Goal: Task Accomplishment & Management: Use online tool/utility

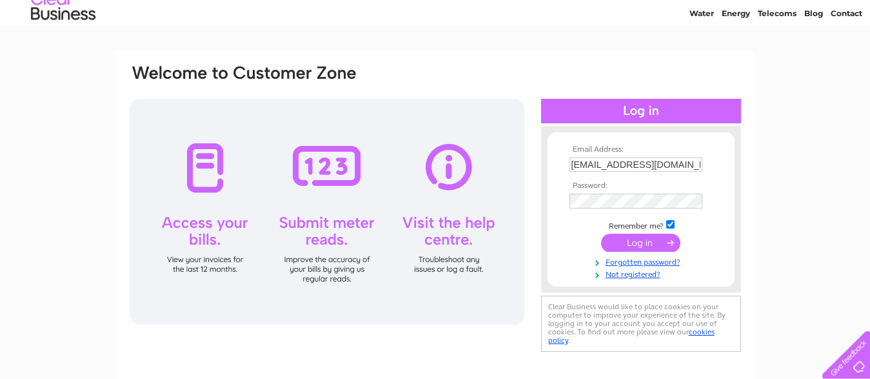
scroll to position [66, 0]
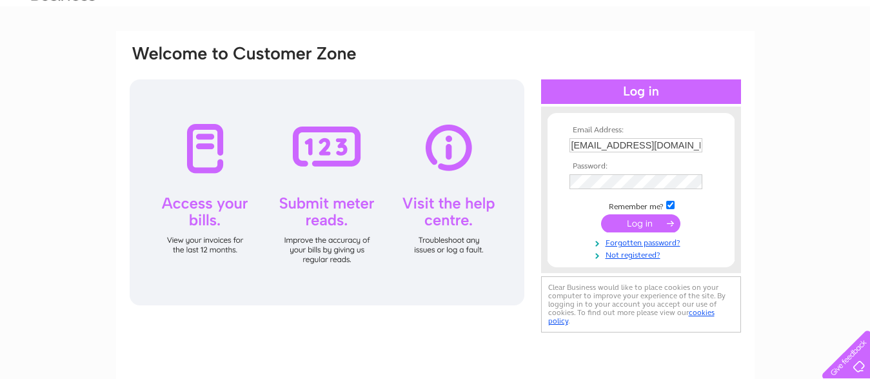
click at [638, 227] on input "submit" at bounding box center [640, 223] width 79 height 18
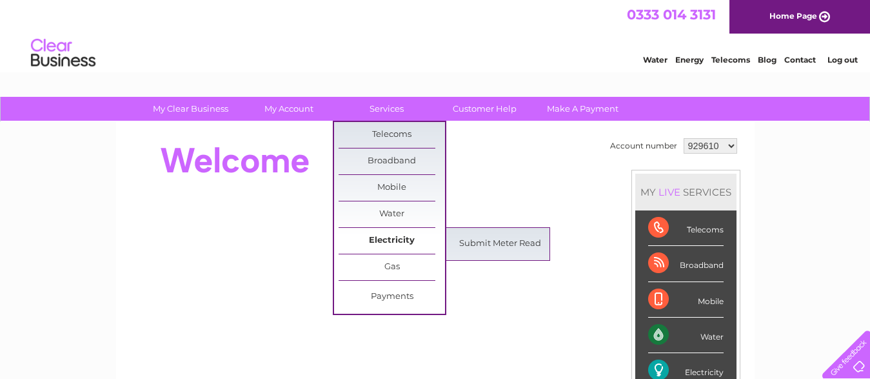
click at [396, 237] on link "Electricity" at bounding box center [392, 241] width 106 height 26
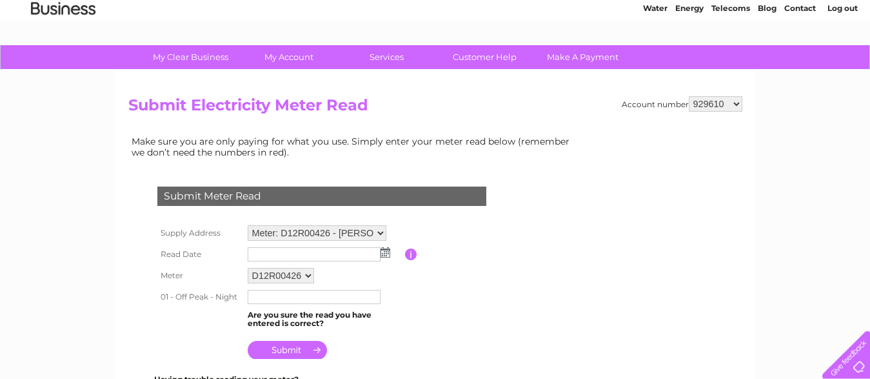
scroll to position [66, 0]
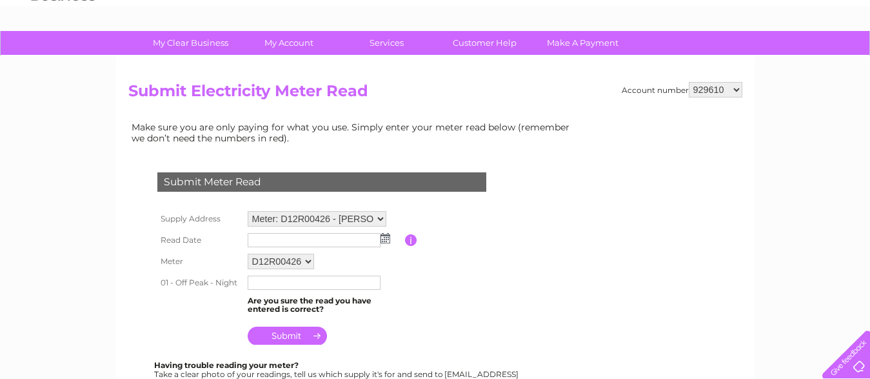
click at [379, 218] on select "Meter: D12R00426 - Stafford Street, Helmsdale, Sutherland, KW8 6JY Meter: D03C1…" at bounding box center [317, 218] width 139 height 15
click option "Meter: D12R00426 - Stafford Street, Helmsdale, Sutherland, KW8 6JY" at bounding box center [0, 0] width 0 height 0
click at [385, 242] on img at bounding box center [386, 239] width 10 height 10
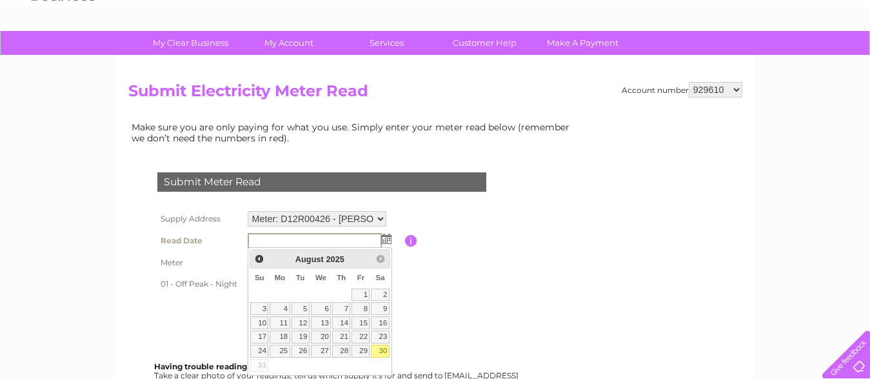
click at [382, 351] on link "30" at bounding box center [380, 351] width 18 height 13
type input "2025/08/30"
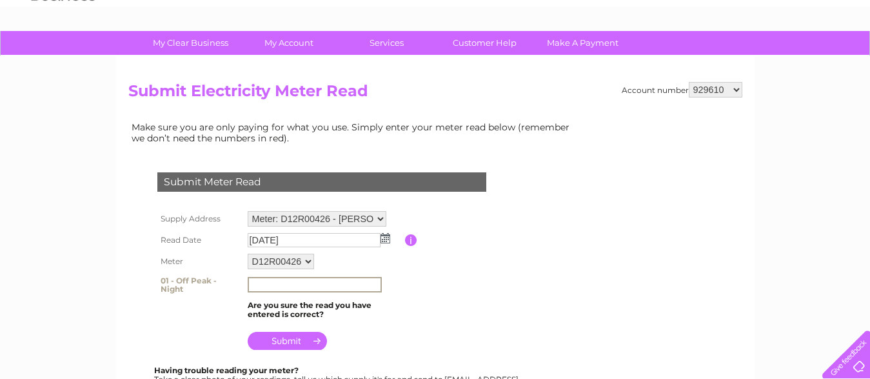
click at [319, 281] on input "text" at bounding box center [315, 284] width 134 height 15
type input "56811"
click at [265, 337] on input "submit" at bounding box center [287, 341] width 79 height 18
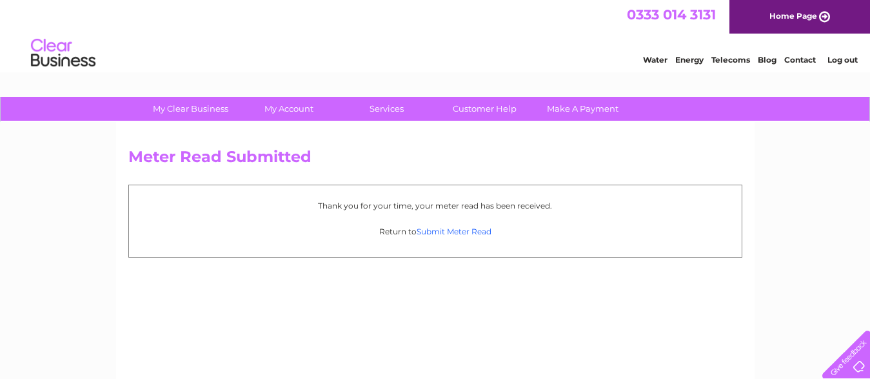
click at [430, 232] on link "Submit Meter Read" at bounding box center [454, 231] width 75 height 10
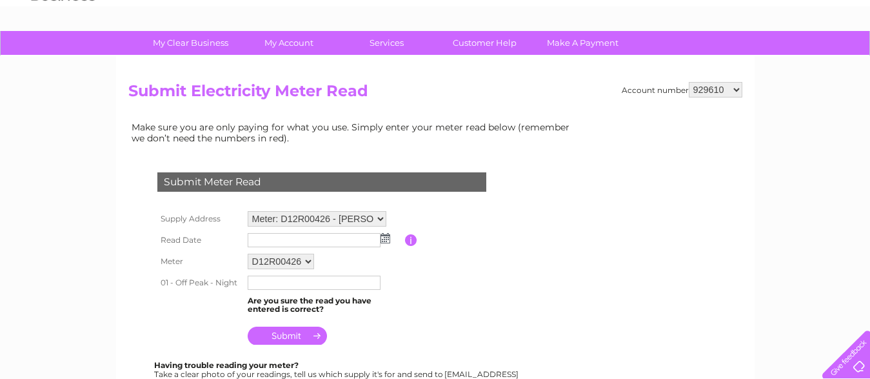
click at [248, 211] on select "Meter: D12R00426 - Stafford Street, Helmsdale, Sutherland, KW8 6JY Meter: D03C1…" at bounding box center [317, 218] width 139 height 15
select select "131328"
click option "Meter: D03C13285 - Stafford Street, Helmsdale, Sutherland, KW8 6JY" at bounding box center [0, 0] width 0 height 0
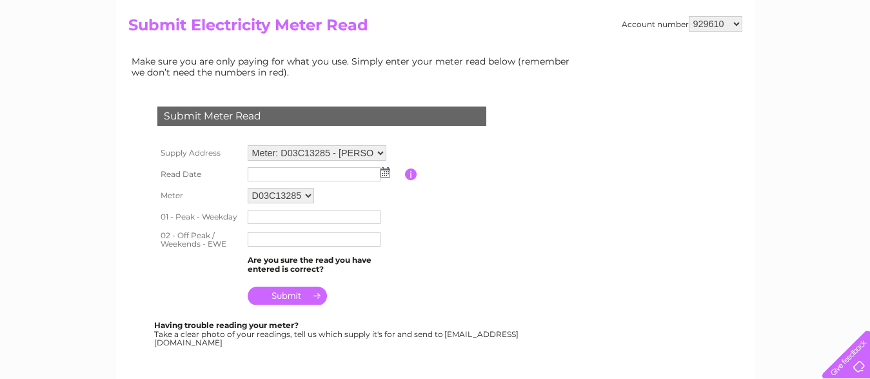
scroll to position [132, 0]
click at [385, 172] on img at bounding box center [386, 172] width 10 height 10
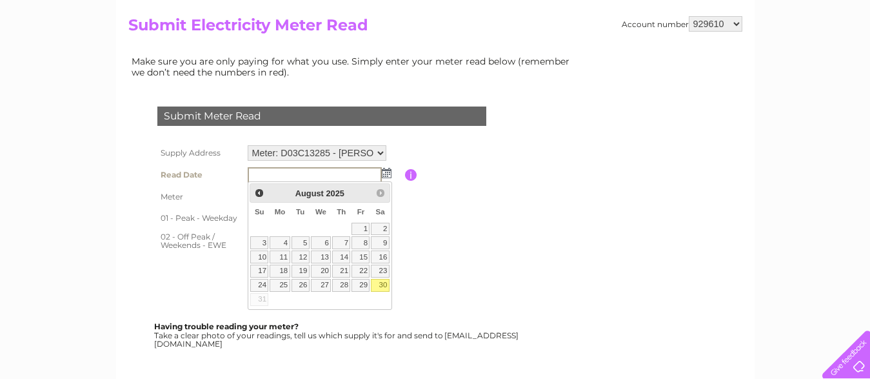
scroll to position [0, 0]
click at [378, 285] on link "30" at bounding box center [380, 285] width 18 height 13
type input "2025/08/30"
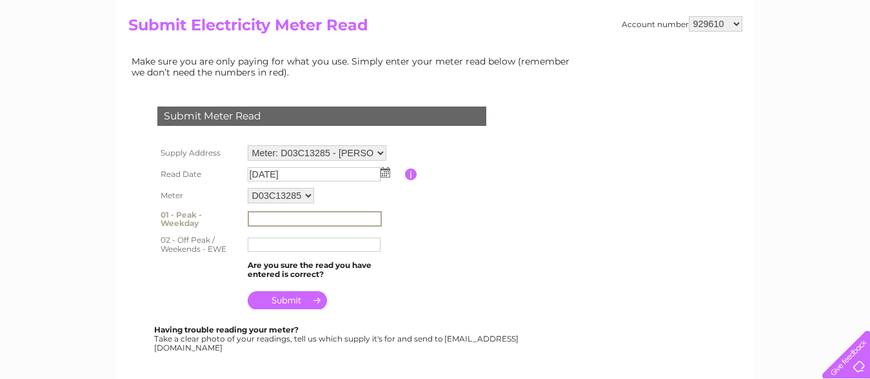
click at [307, 212] on input "text" at bounding box center [315, 218] width 134 height 15
type input "89096"
click at [287, 245] on input "text" at bounding box center [314, 244] width 133 height 14
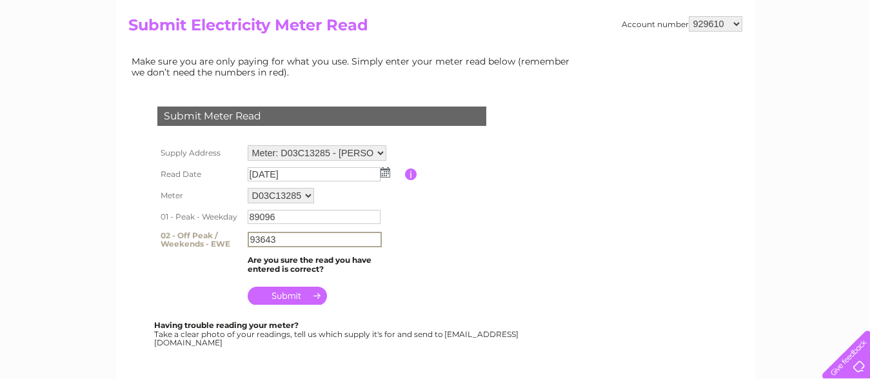
type input "93643"
click at [284, 297] on input "submit" at bounding box center [287, 295] width 79 height 18
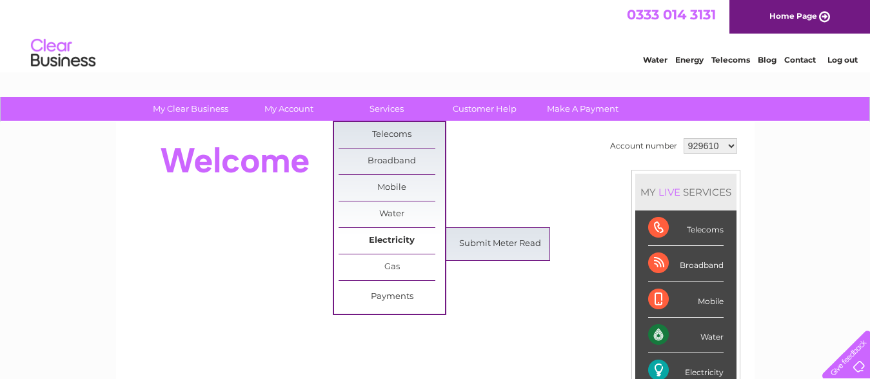
click at [382, 243] on link "Electricity" at bounding box center [392, 241] width 106 height 26
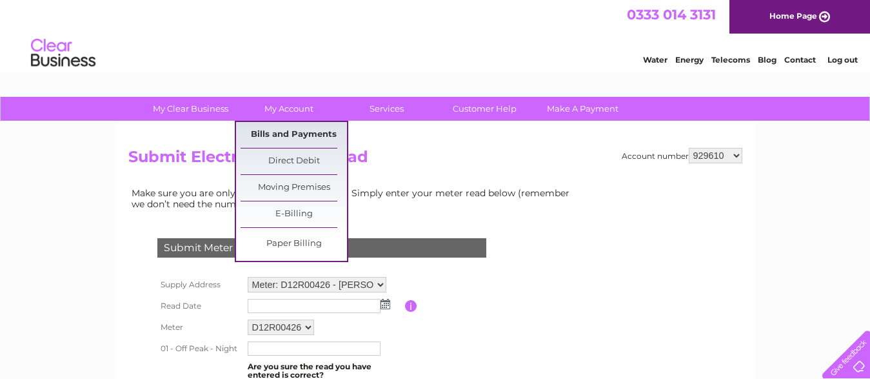
click at [293, 135] on link "Bills and Payments" at bounding box center [294, 135] width 106 height 26
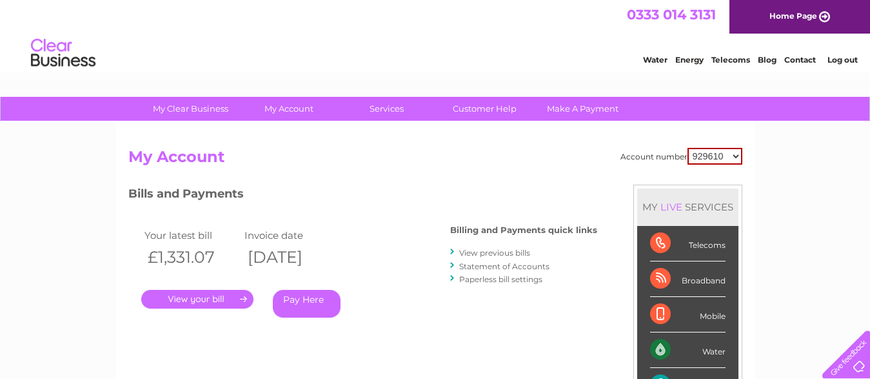
click at [194, 304] on link "." at bounding box center [197, 299] width 112 height 19
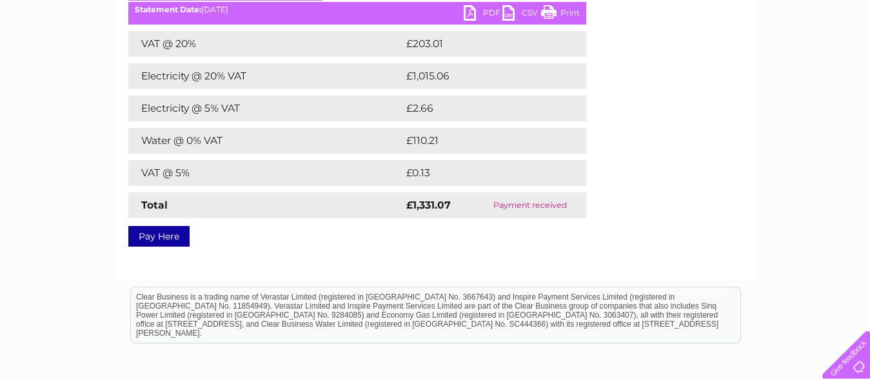
scroll to position [66, 0]
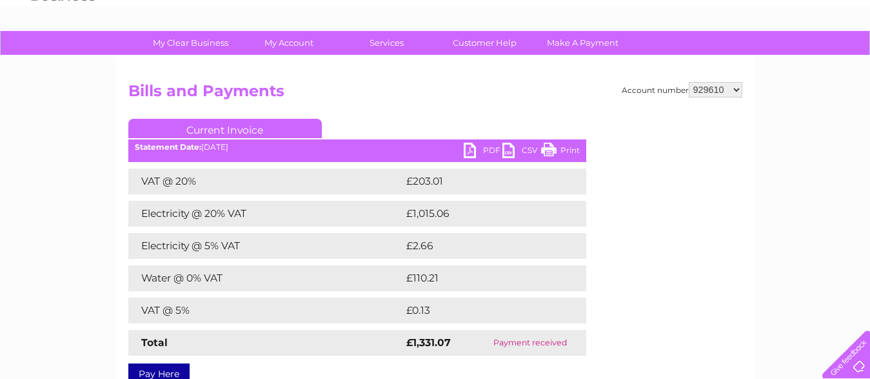
click at [490, 152] on link "PDF" at bounding box center [483, 152] width 39 height 19
